Goal: Information Seeking & Learning: Understand process/instructions

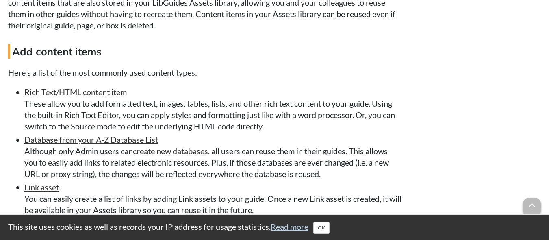
scroll to position [1573, 0]
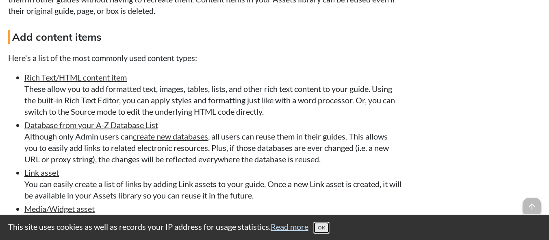
click at [324, 224] on button "OK" at bounding box center [321, 227] width 16 height 12
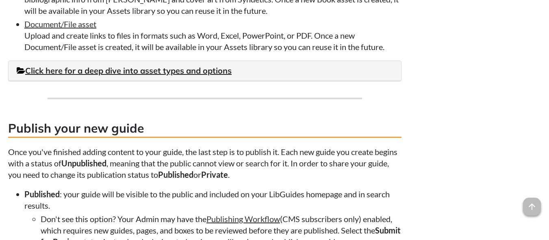
scroll to position [1854, 0]
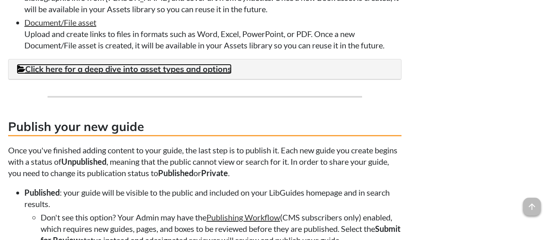
click at [223, 74] on link "Click here for a deep dive into asset types and options" at bounding box center [124, 69] width 215 height 10
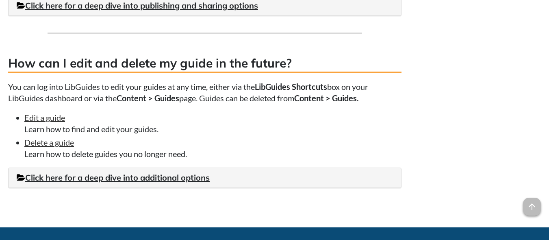
scroll to position [2637, 0]
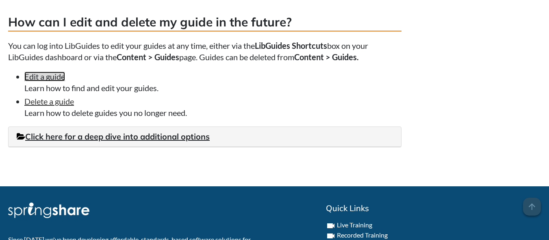
click at [57, 81] on link "Edit a guide" at bounding box center [44, 76] width 41 height 10
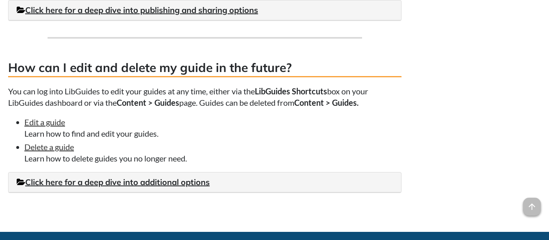
scroll to position [2262, 0]
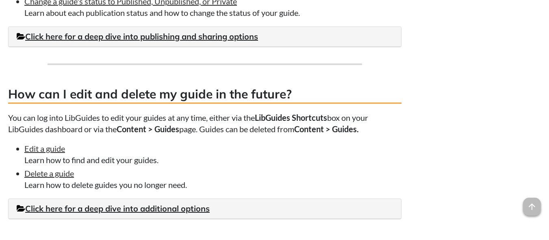
scroll to position [2194, 0]
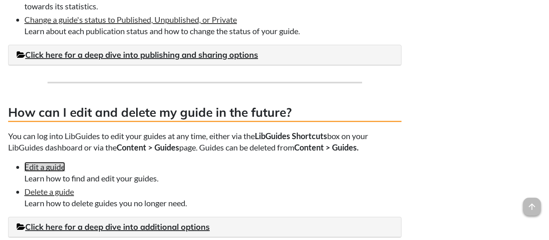
click at [35, 171] on link "Edit a guide" at bounding box center [44, 167] width 41 height 10
